Goal: Find specific page/section: Find specific page/section

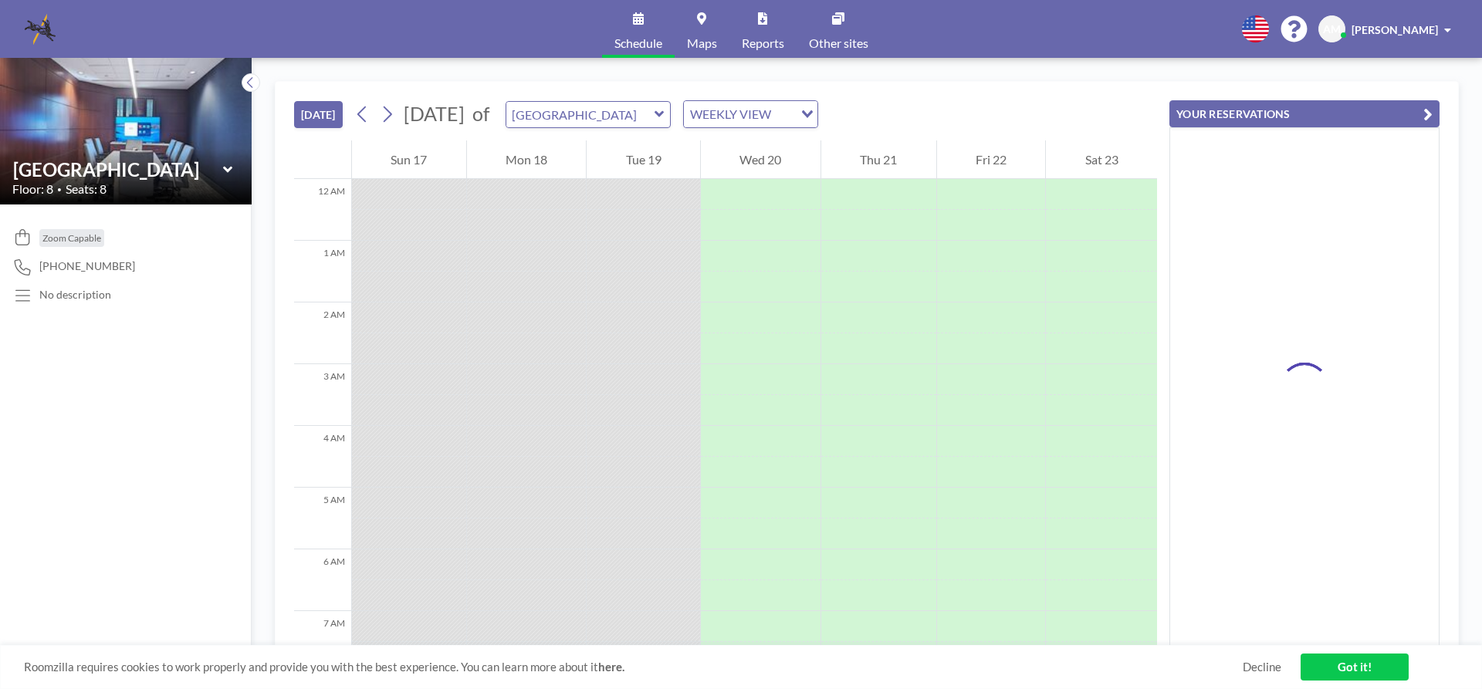
scroll to position [927, 0]
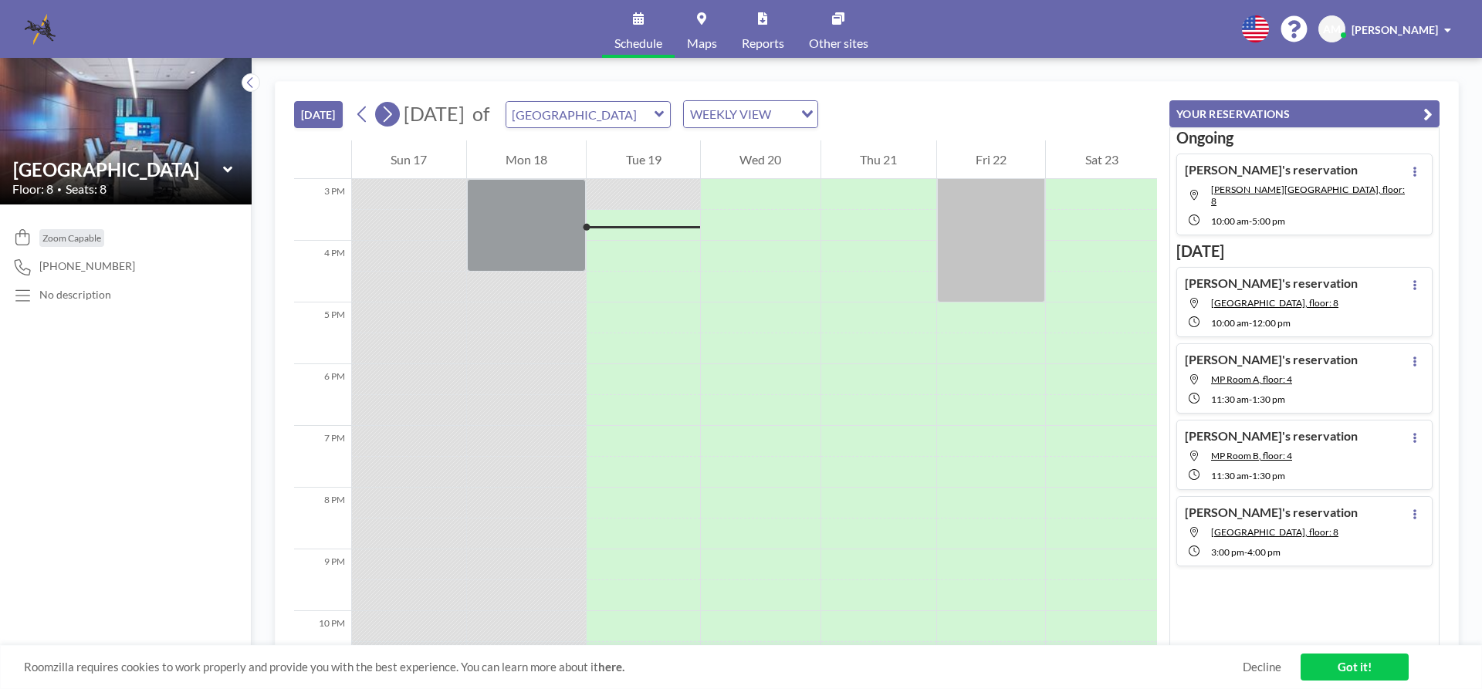
click at [390, 117] on icon at bounding box center [387, 114] width 15 height 23
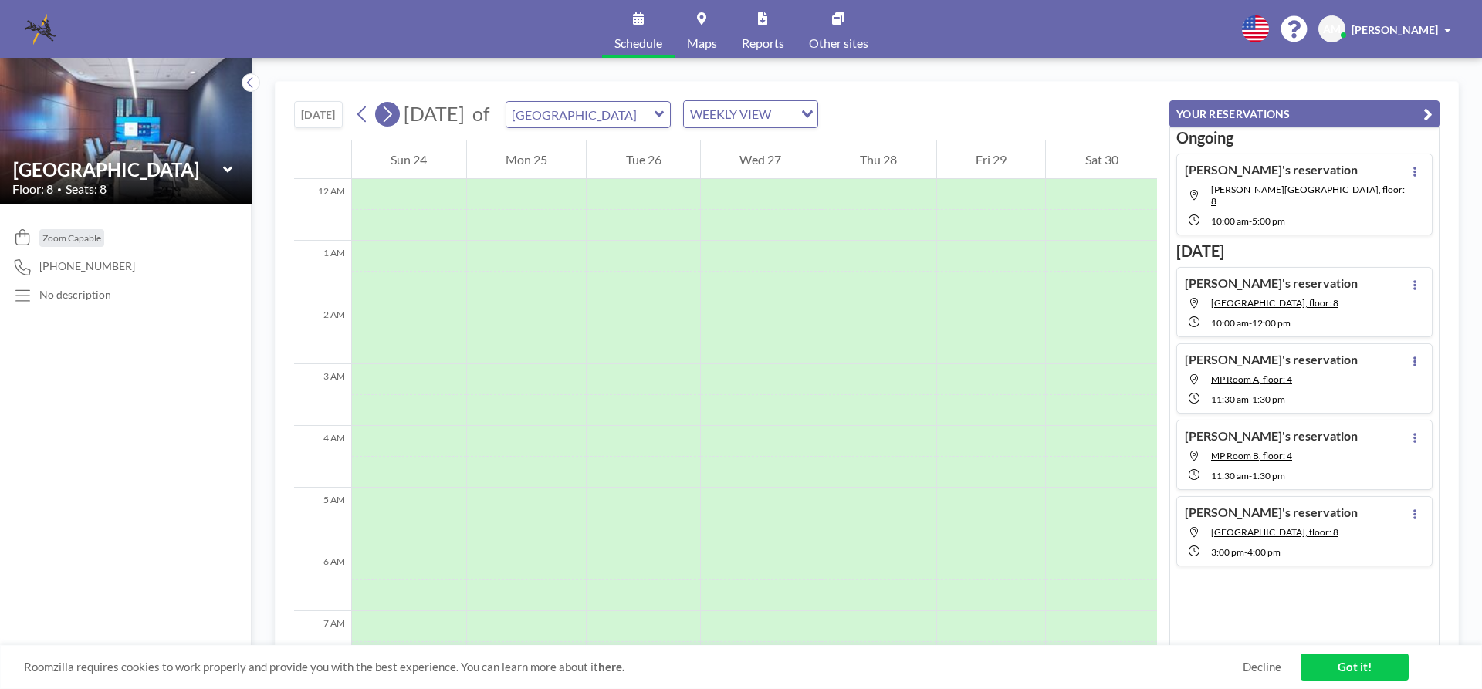
scroll to position [463, 0]
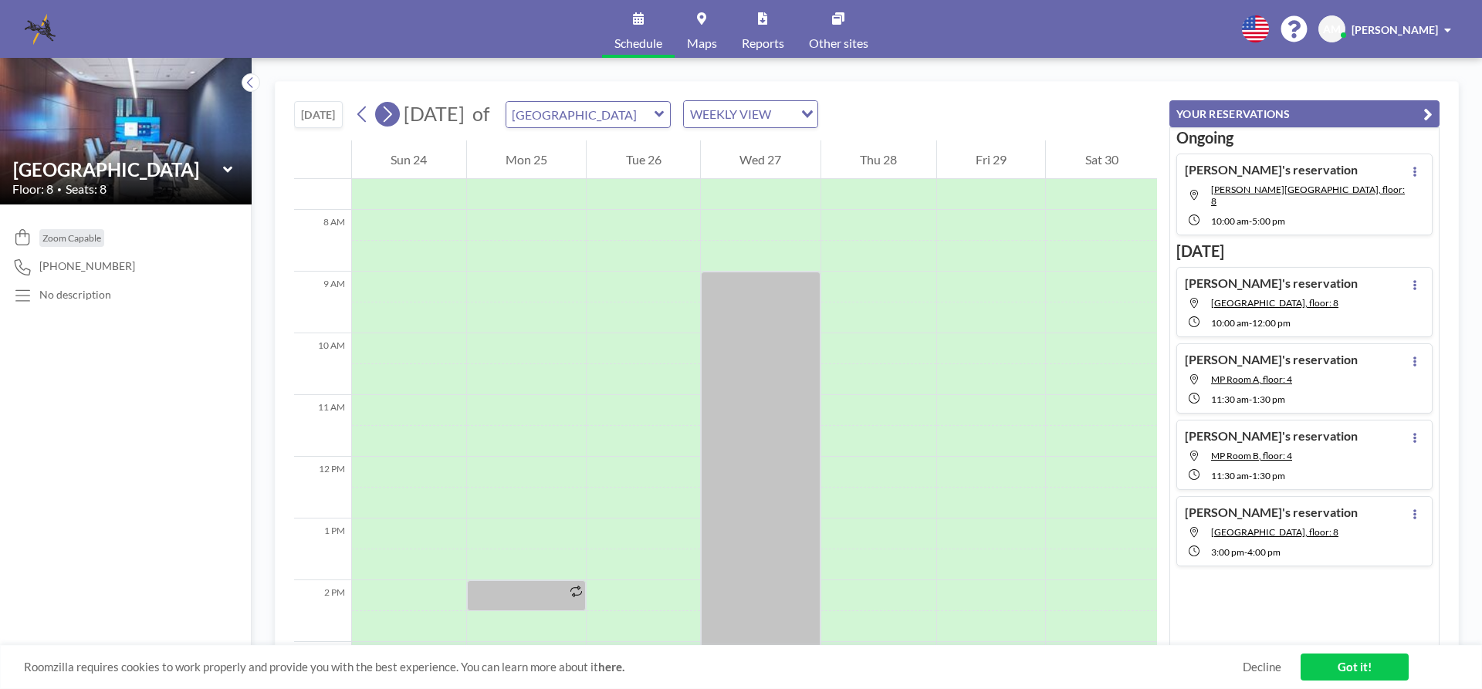
click at [394, 120] on icon at bounding box center [387, 114] width 15 height 23
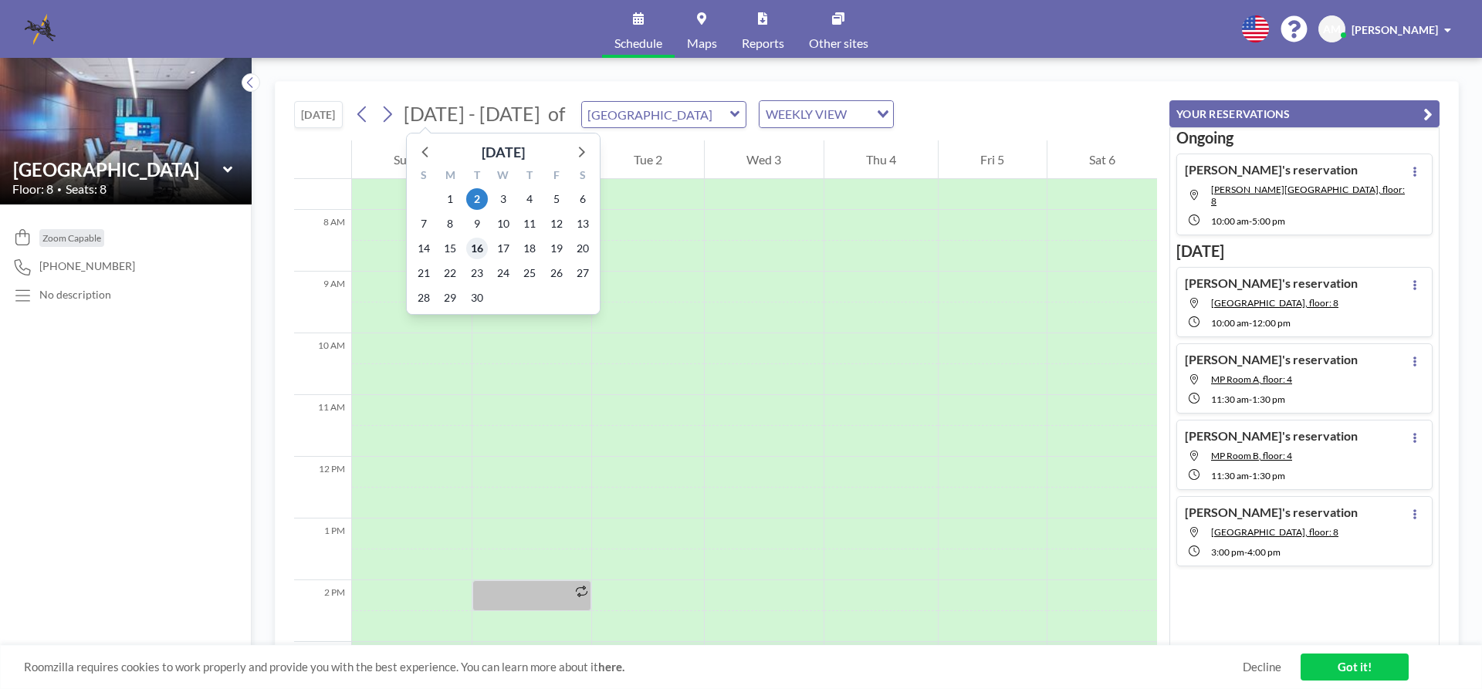
click at [475, 246] on span "16" at bounding box center [477, 249] width 22 height 22
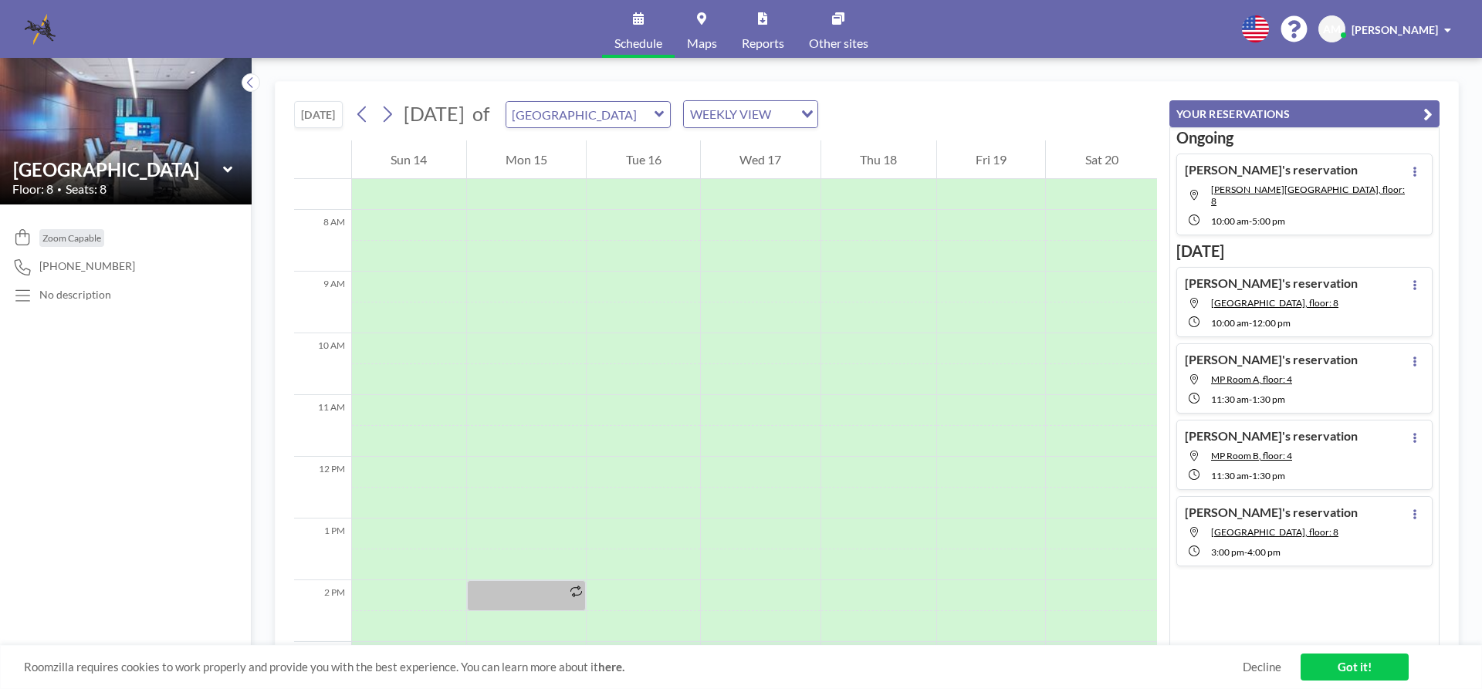
click at [665, 117] on icon at bounding box center [660, 114] width 10 height 15
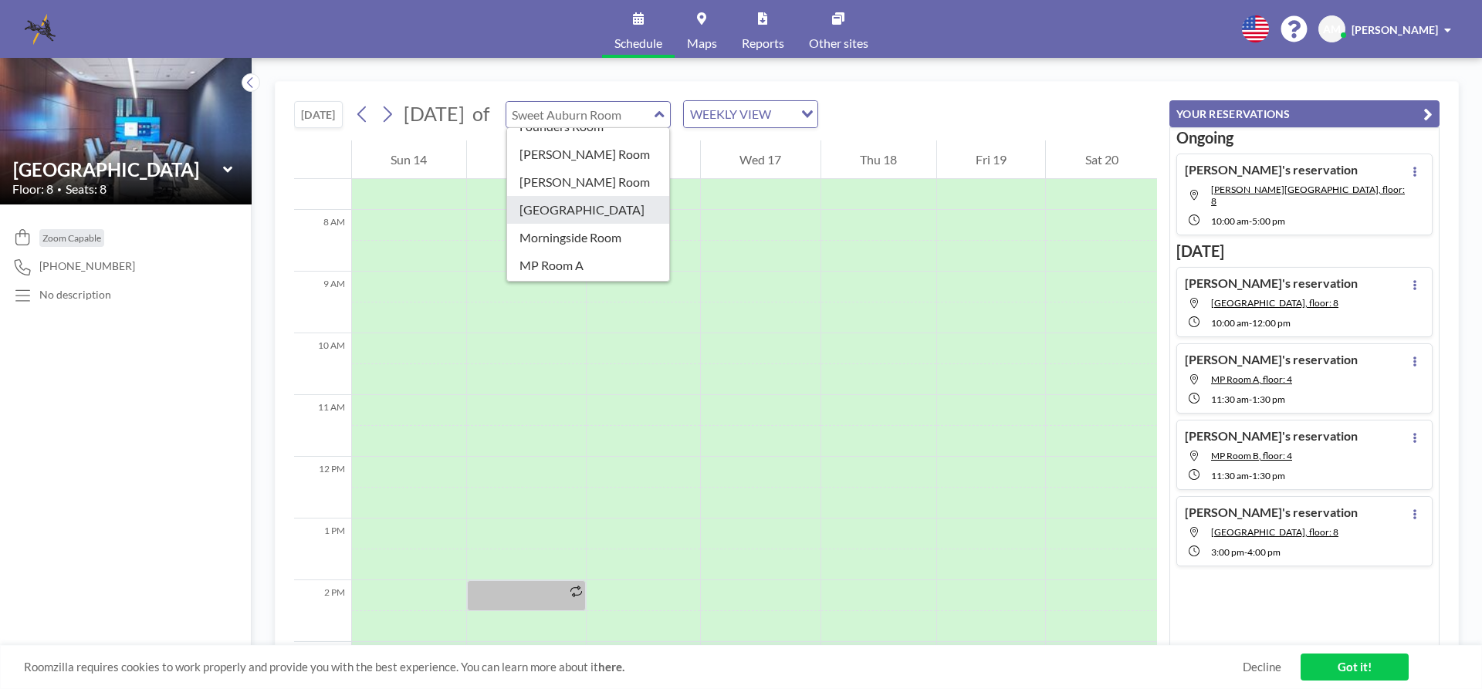
scroll to position [232, 0]
type input "MP Room A"
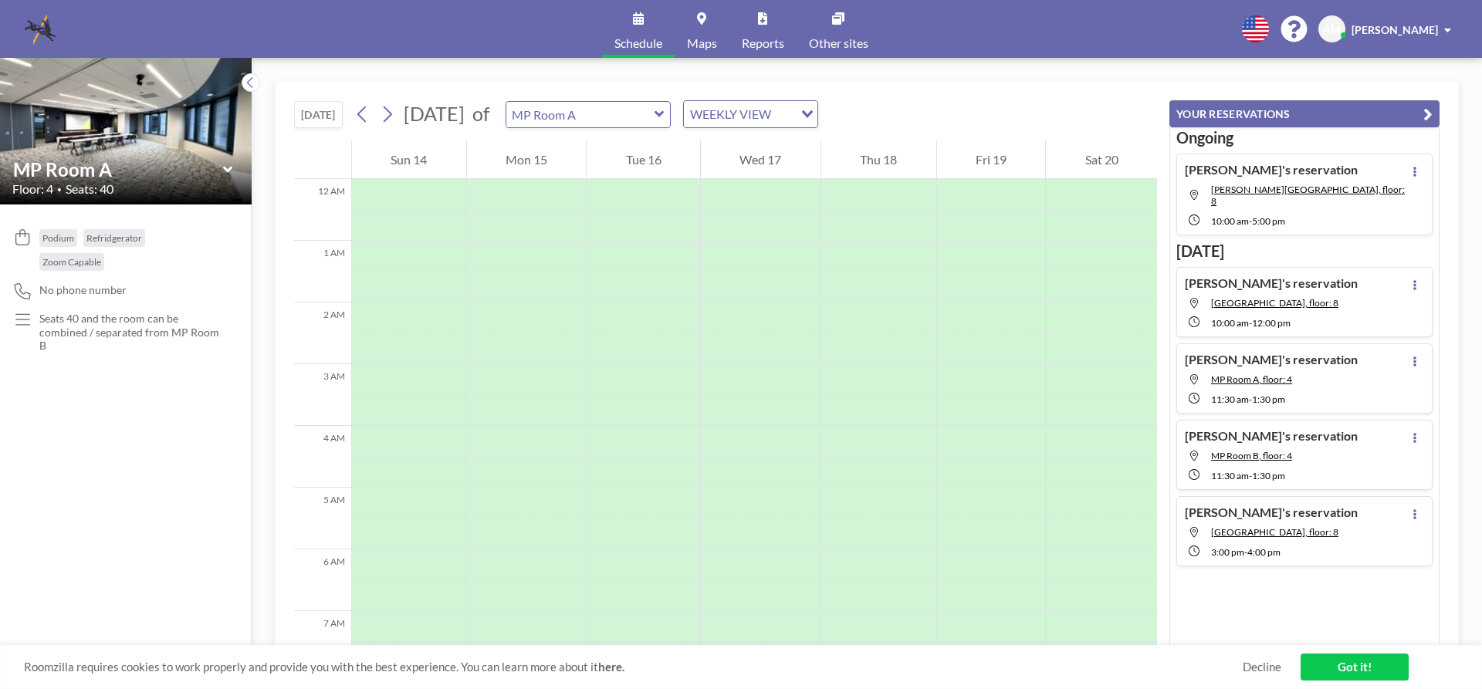
scroll to position [463, 0]
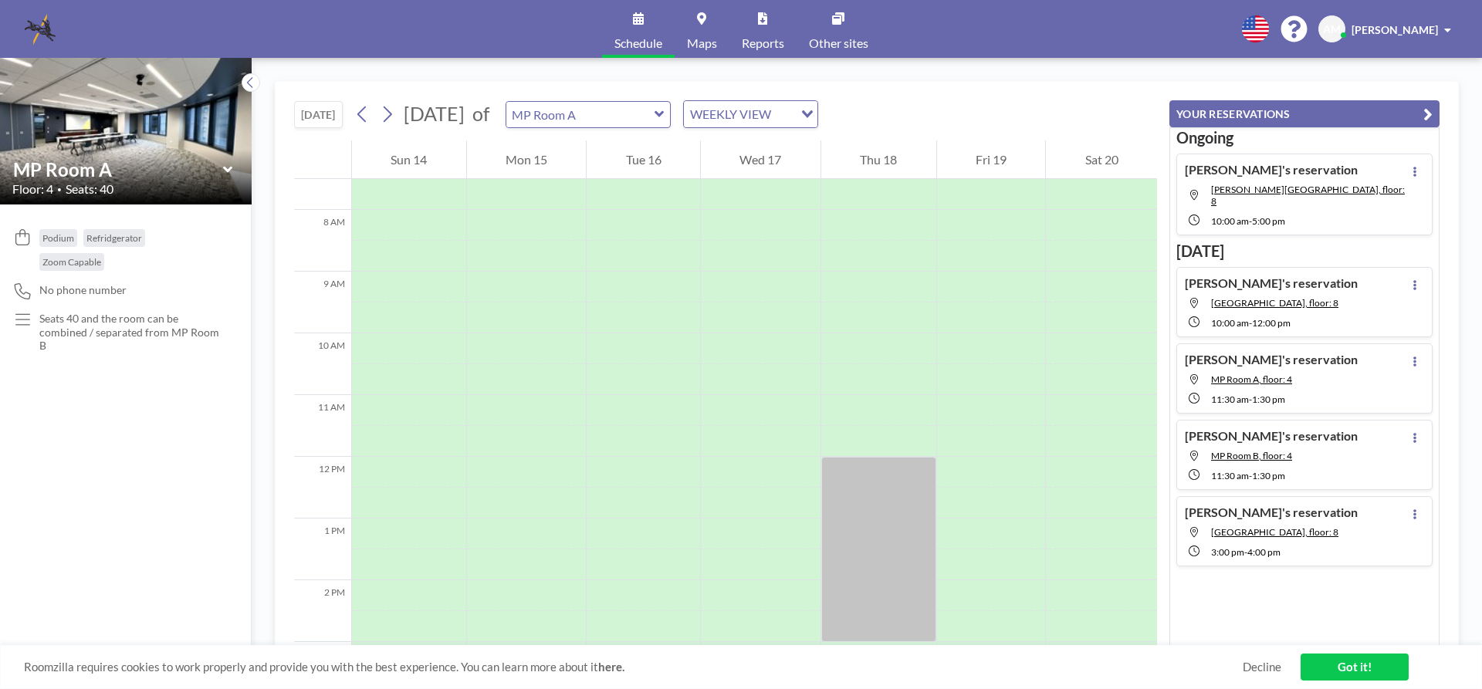
click at [665, 110] on icon at bounding box center [660, 114] width 10 height 15
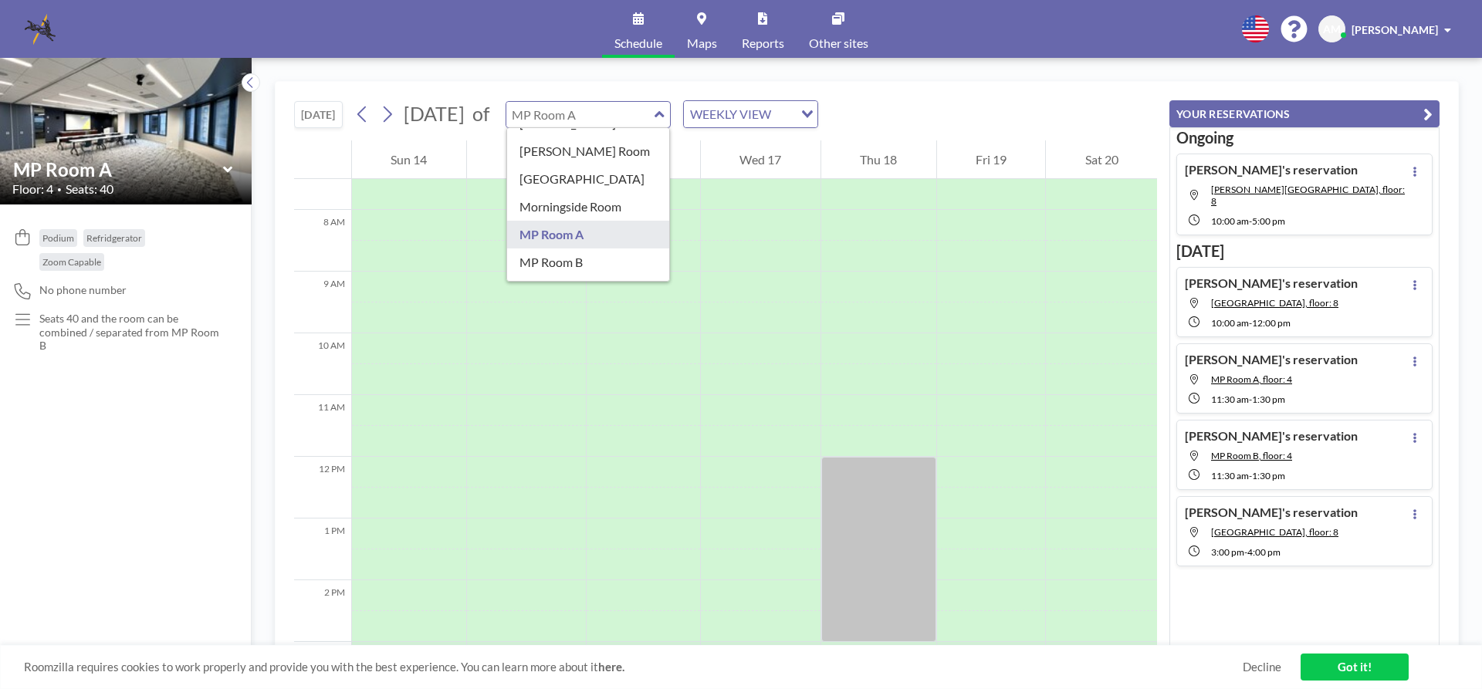
scroll to position [266, 0]
type input "MP Room B"
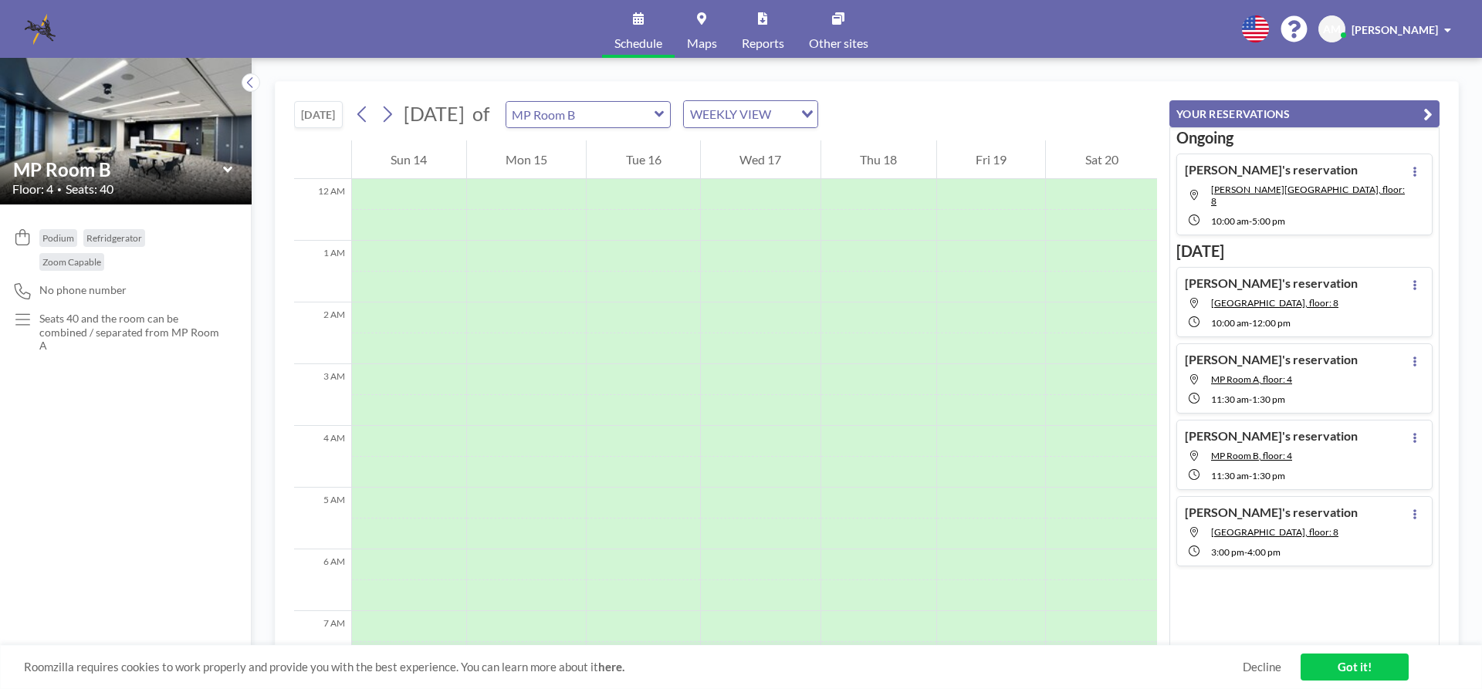
scroll to position [463, 0]
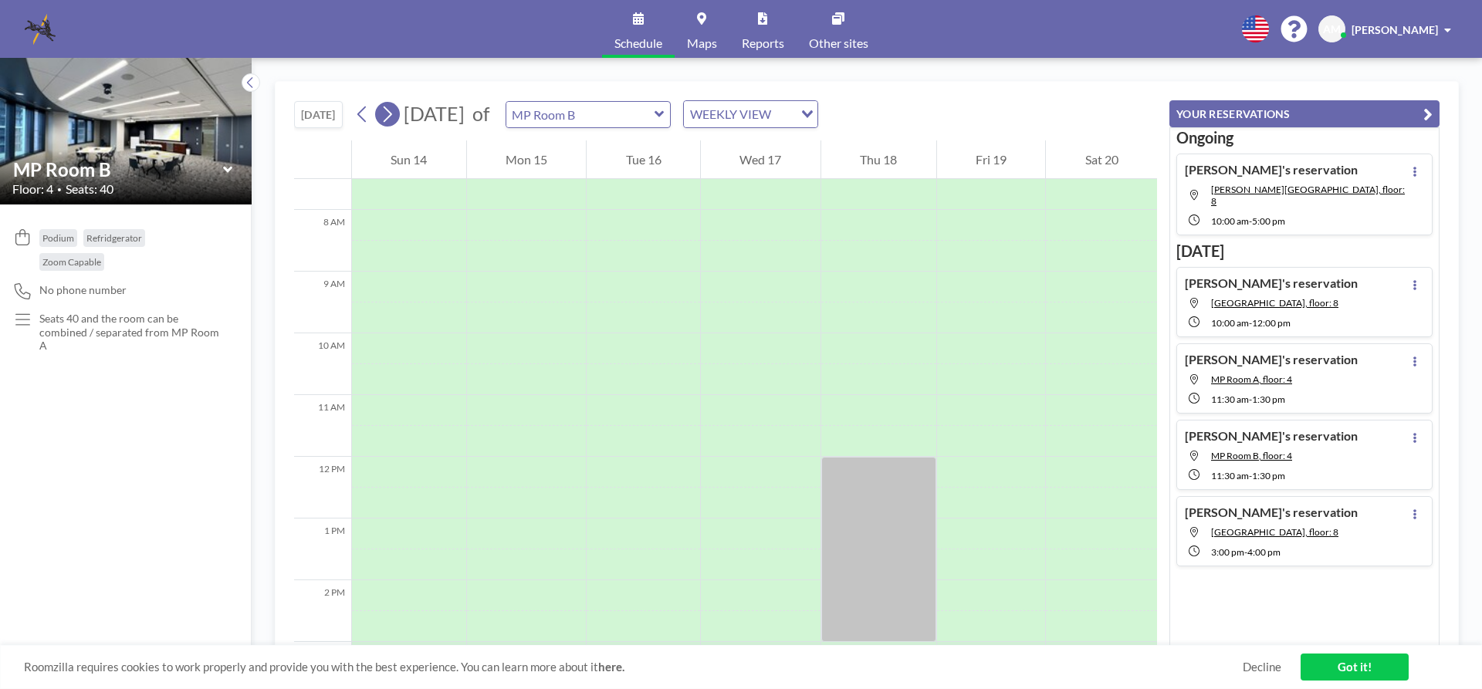
click at [391, 115] on icon at bounding box center [387, 114] width 15 height 23
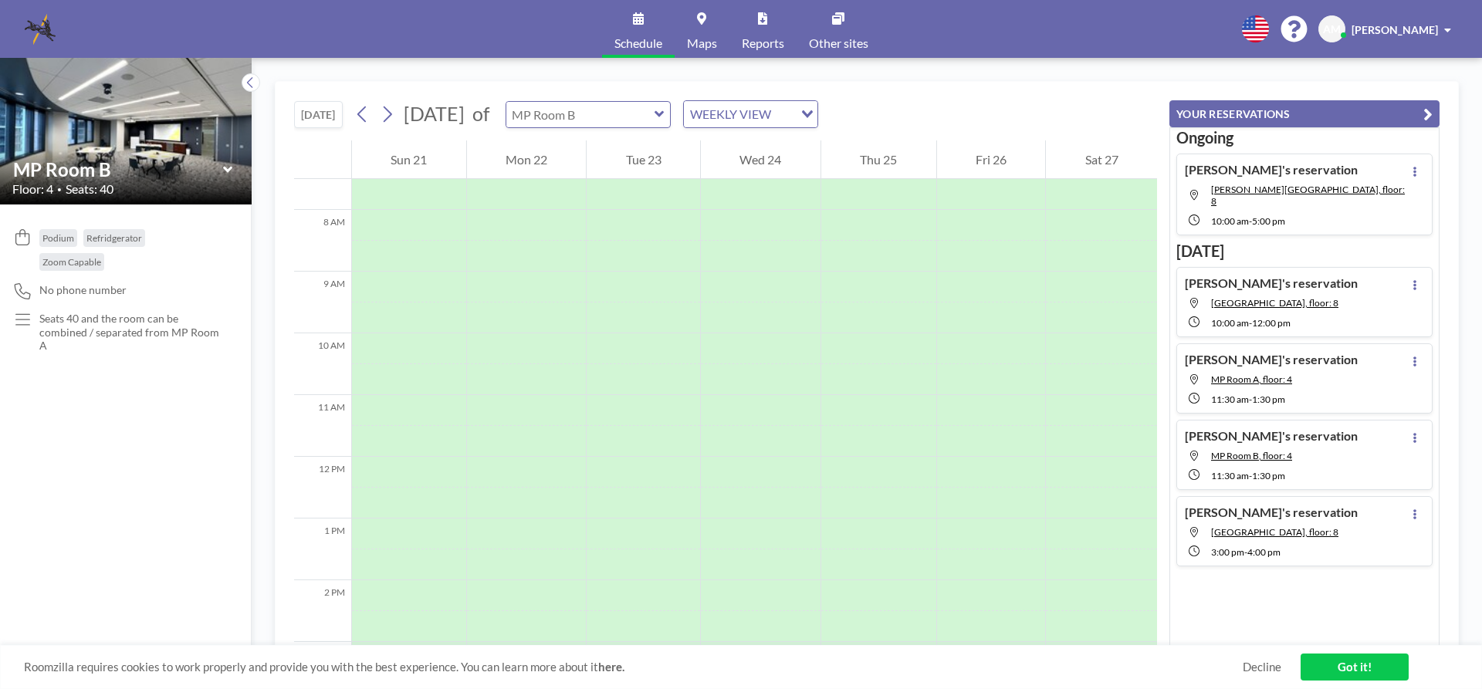
click at [655, 118] on input "text" at bounding box center [580, 114] width 148 height 25
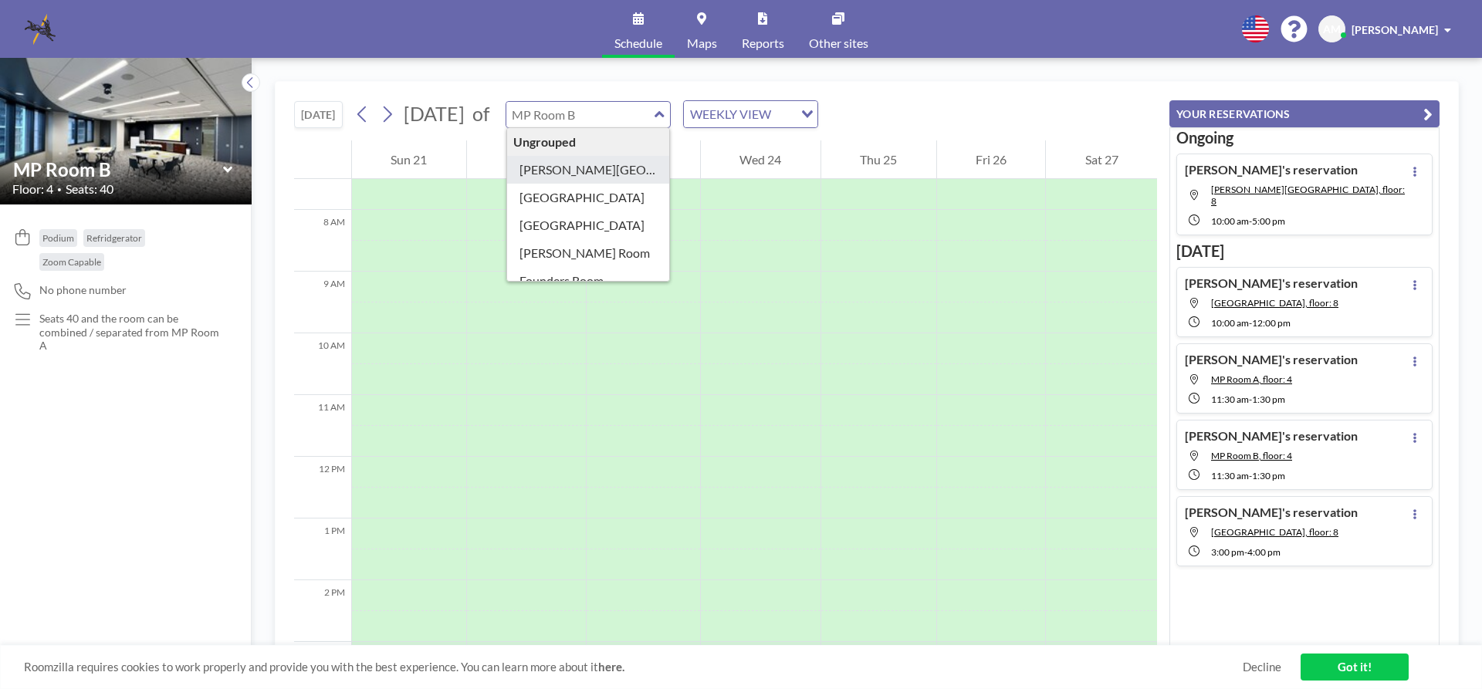
scroll to position [154, 0]
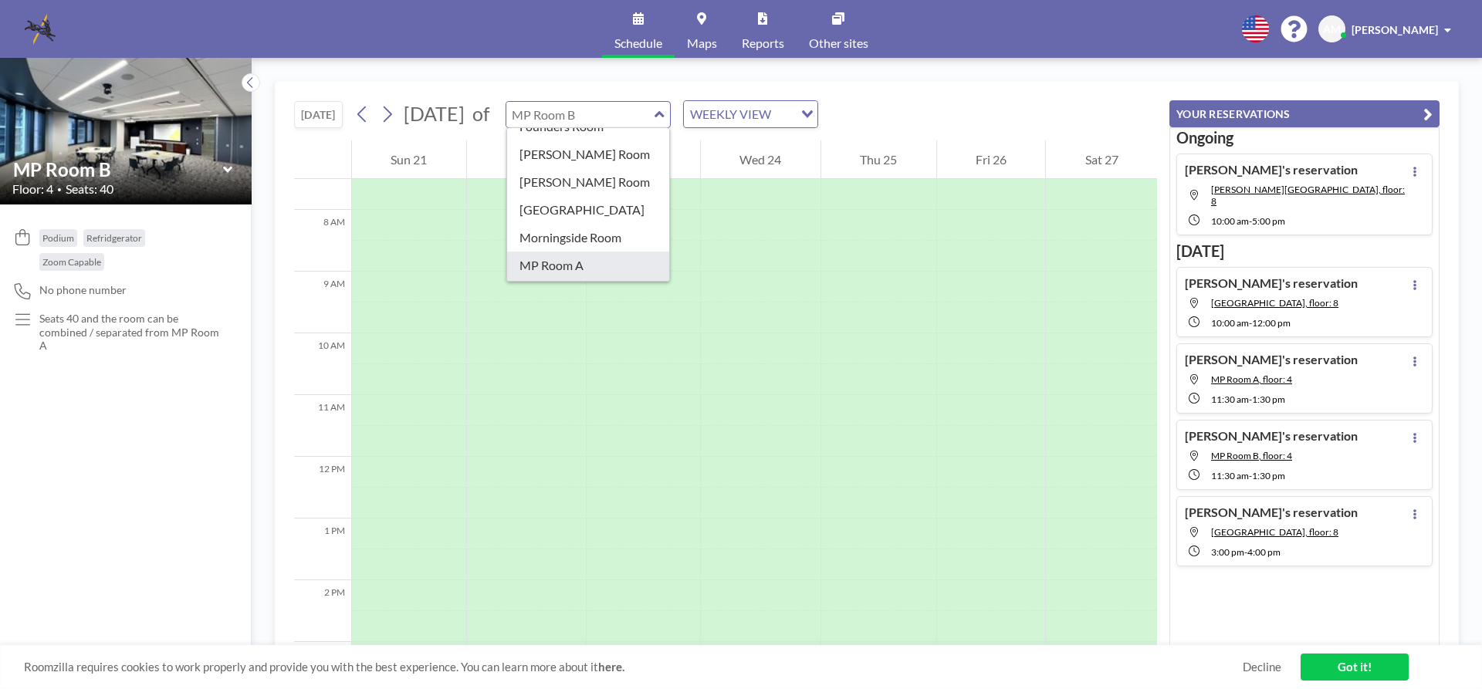
type input "MP Room A"
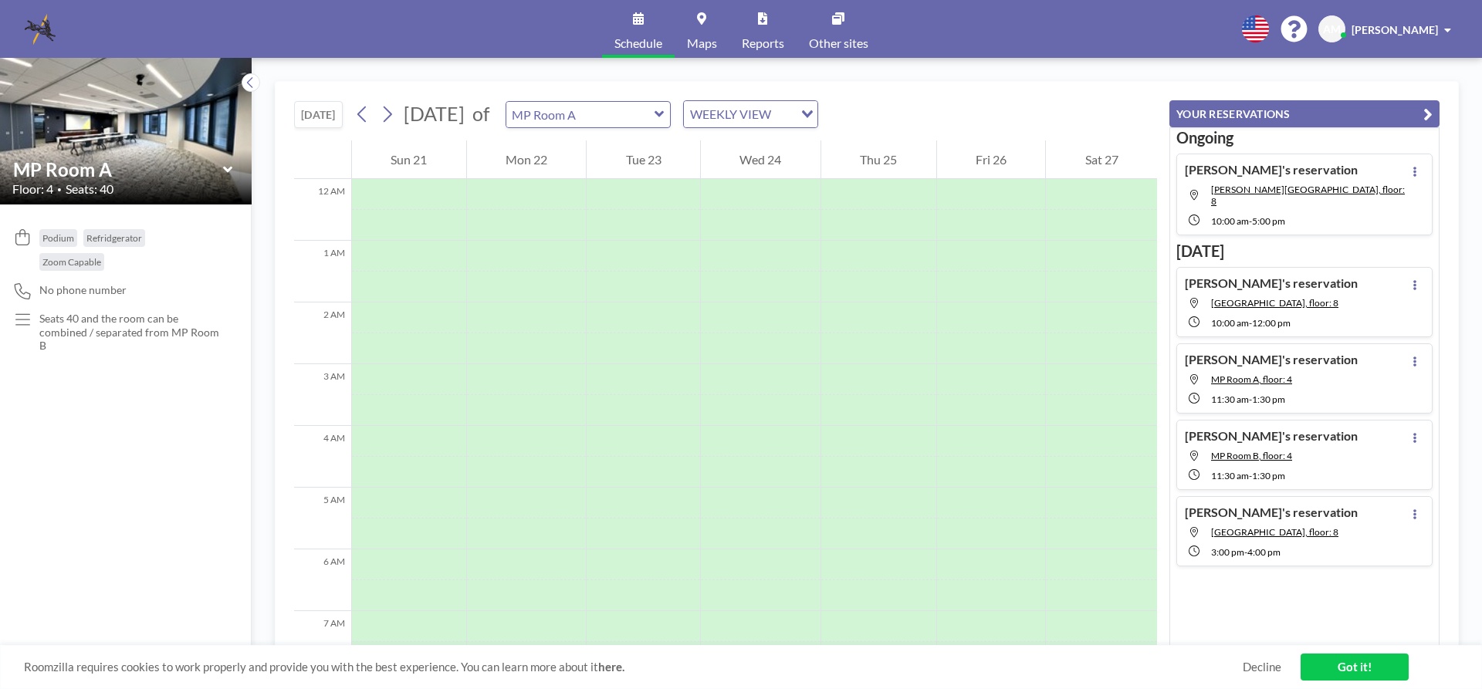
scroll to position [463, 0]
click at [366, 116] on icon at bounding box center [362, 114] width 15 height 23
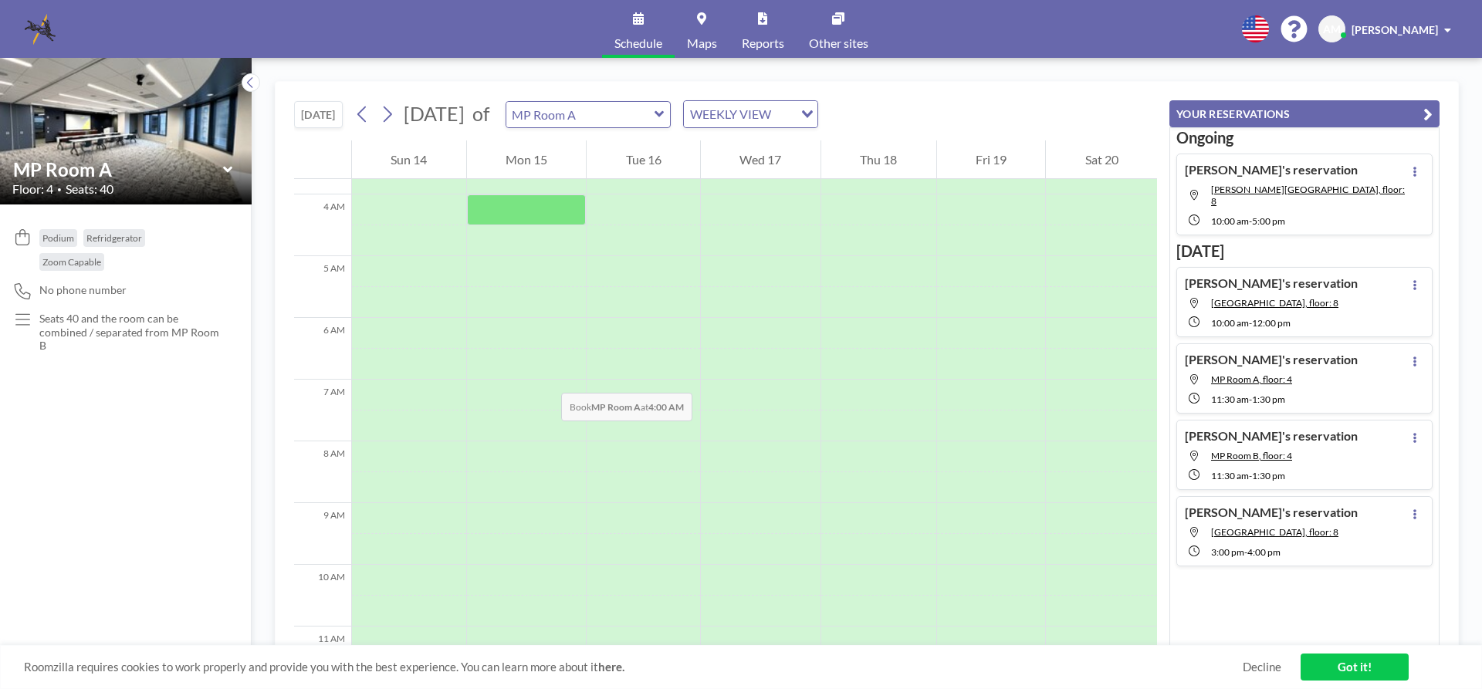
scroll to position [0, 0]
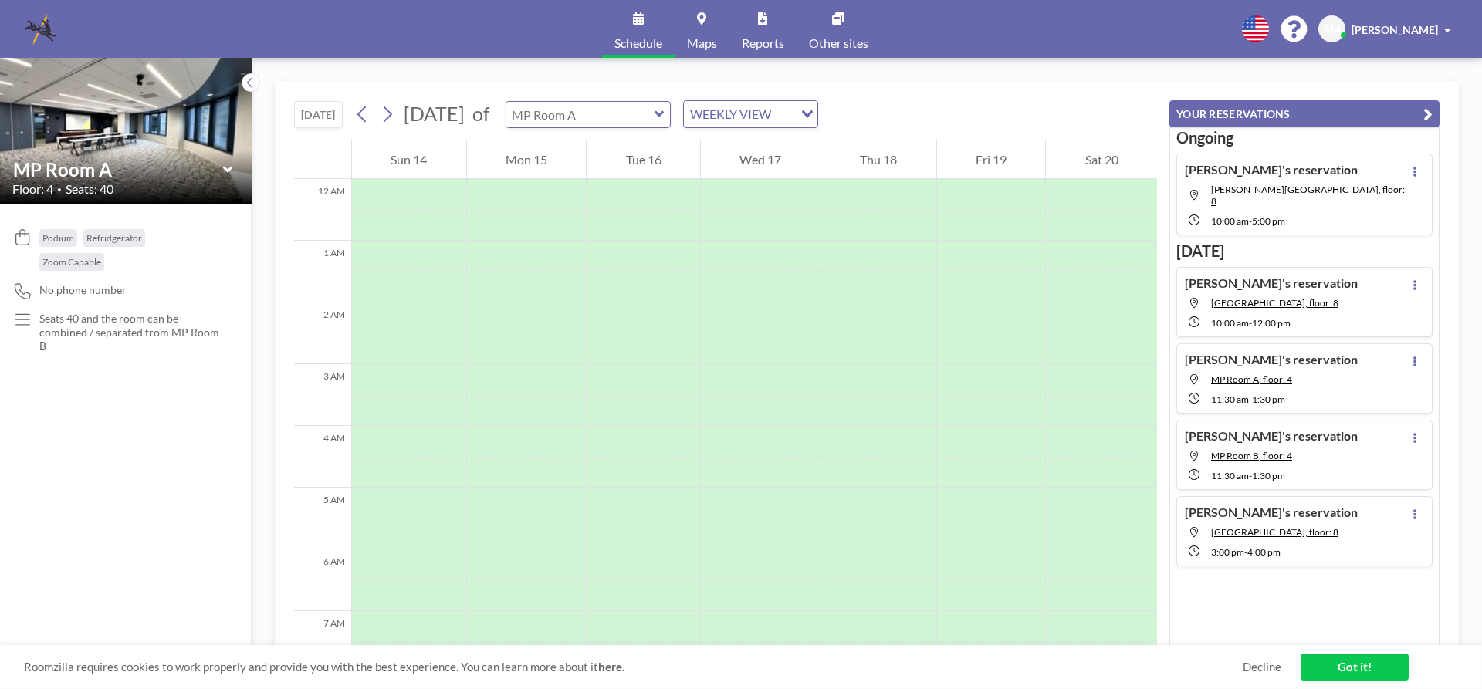
click at [655, 114] on input "text" at bounding box center [580, 114] width 148 height 25
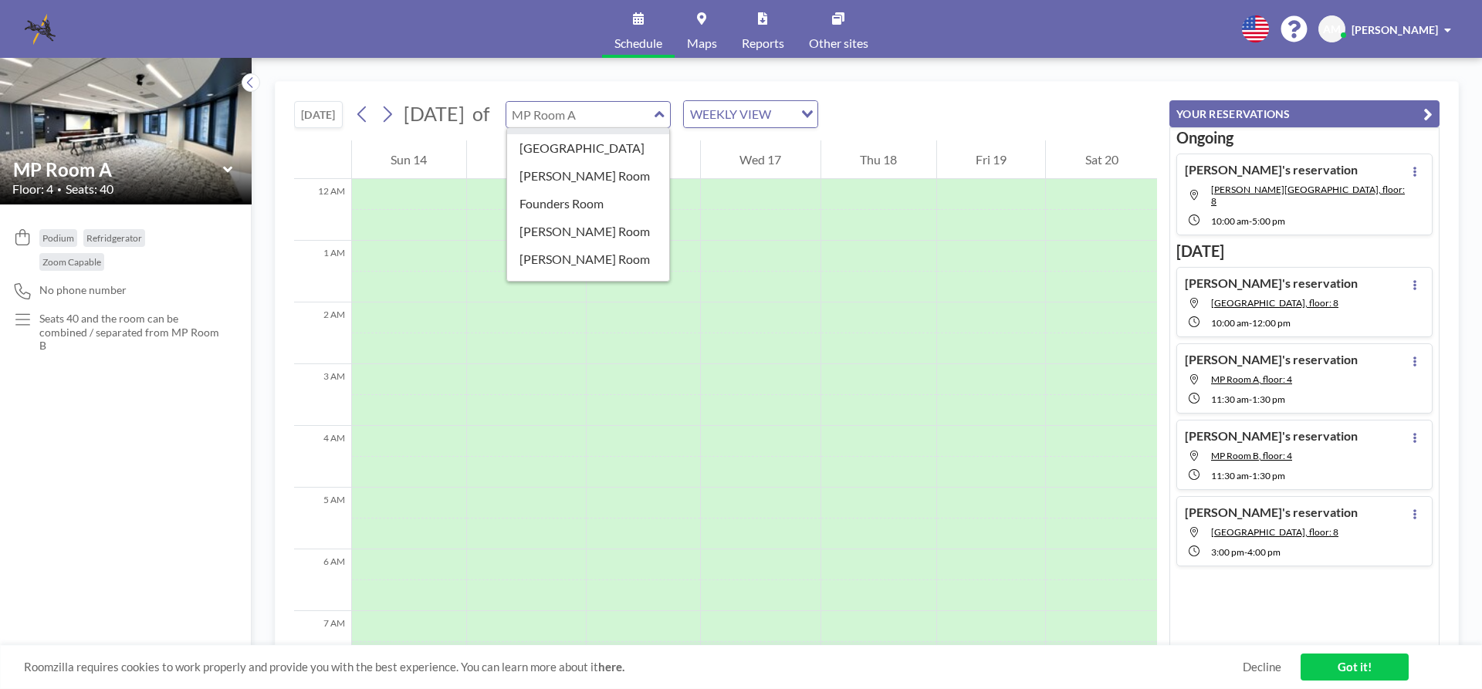
scroll to position [272, 0]
type input "MP Room B"
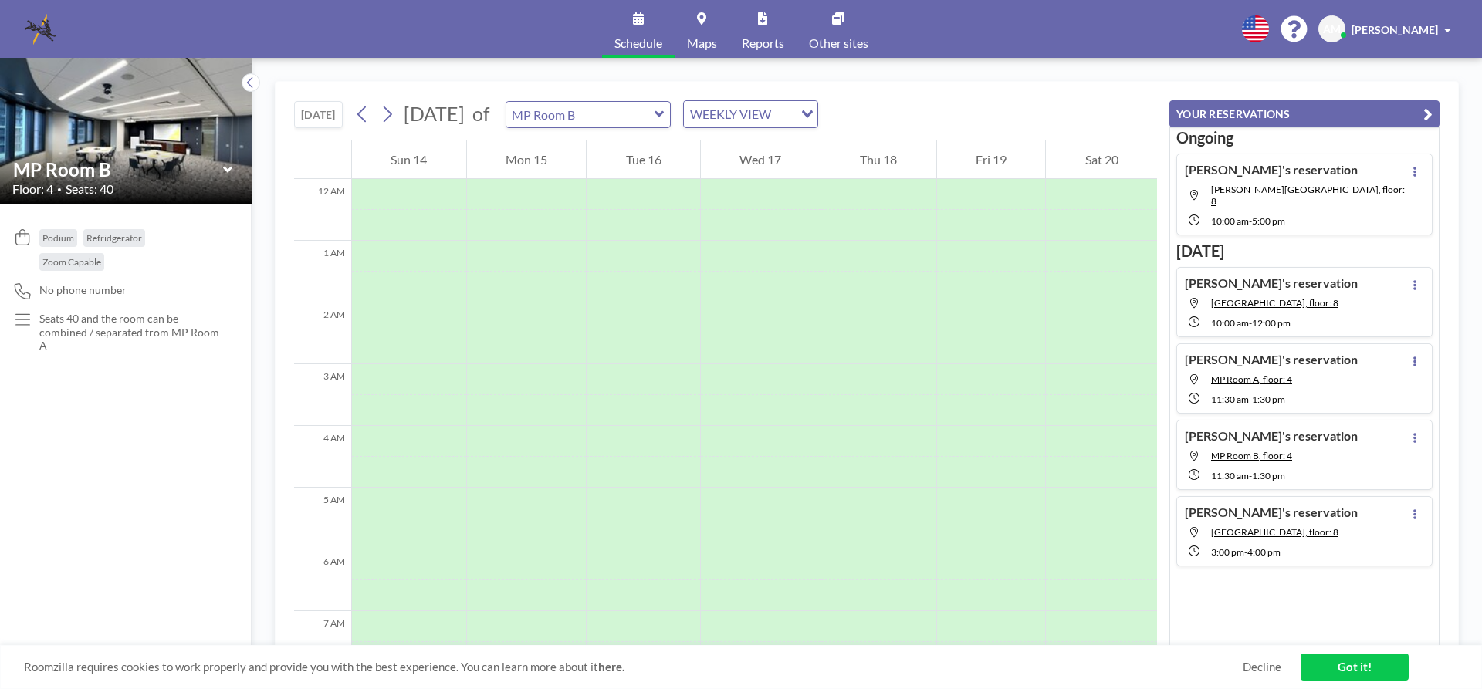
scroll to position [463, 0]
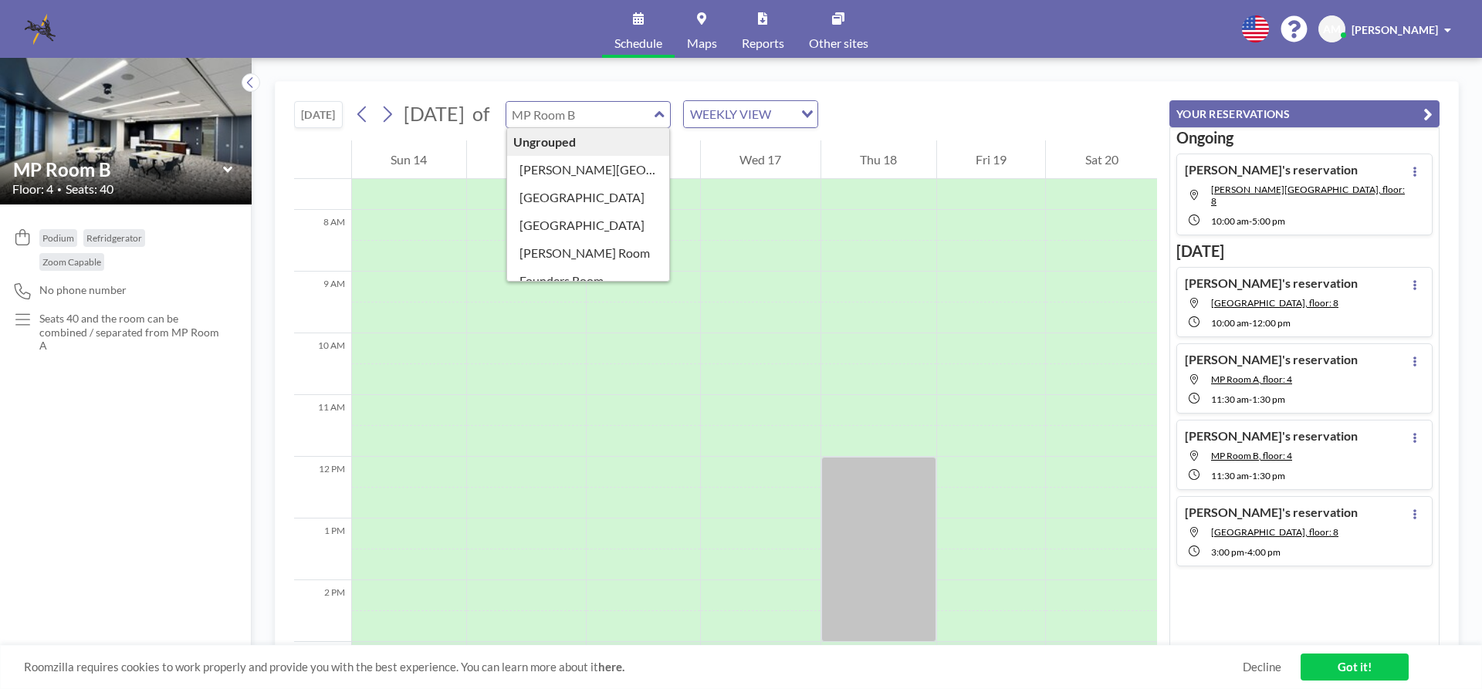
click at [655, 120] on input "text" at bounding box center [580, 114] width 148 height 25
type input "MP Room A"
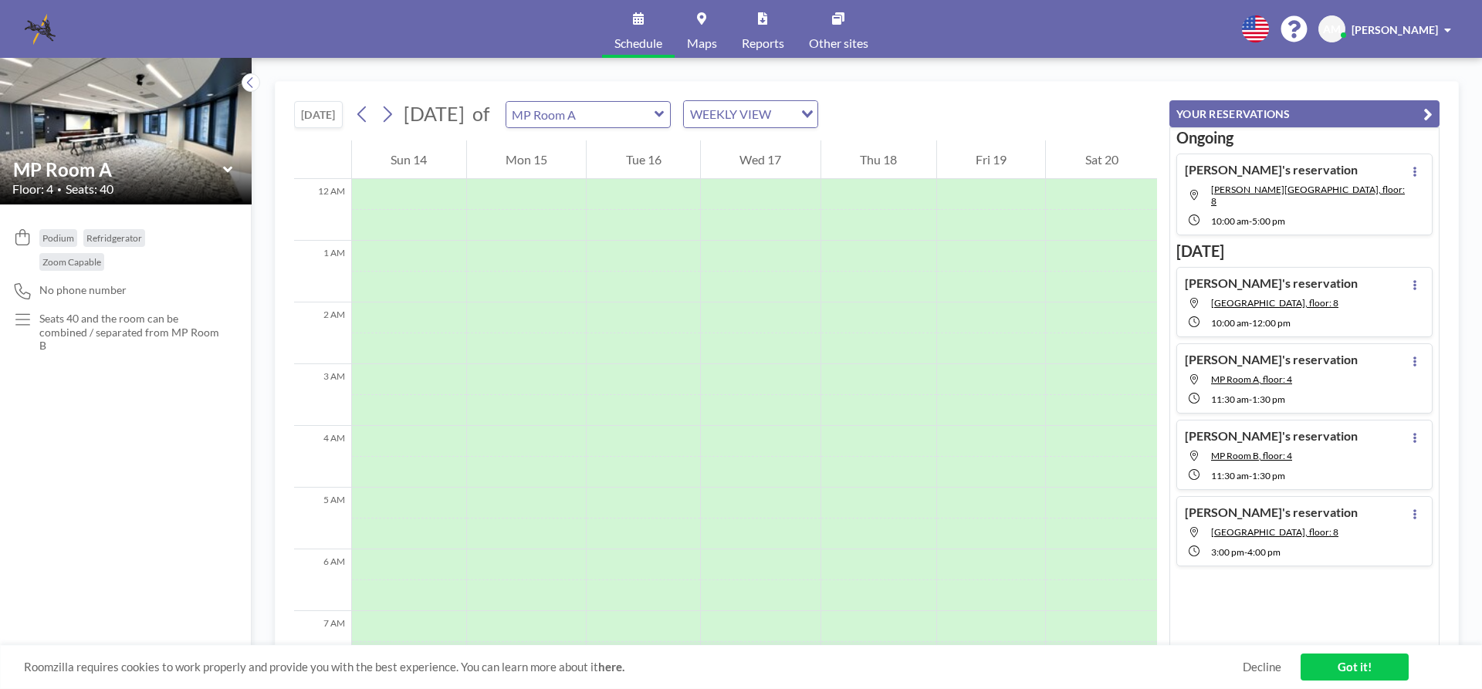
scroll to position [463, 0]
